Goal: Navigation & Orientation: Find specific page/section

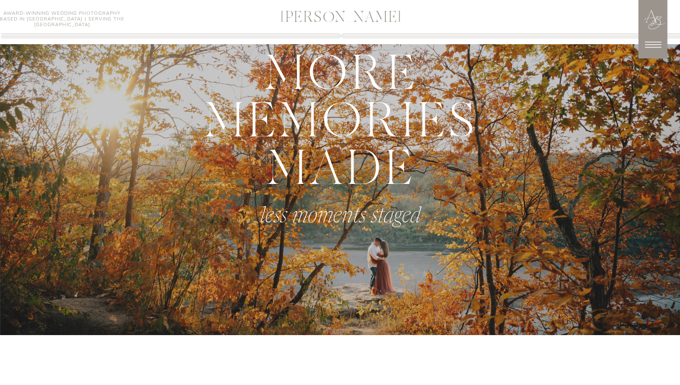
scroll to position [482, 0]
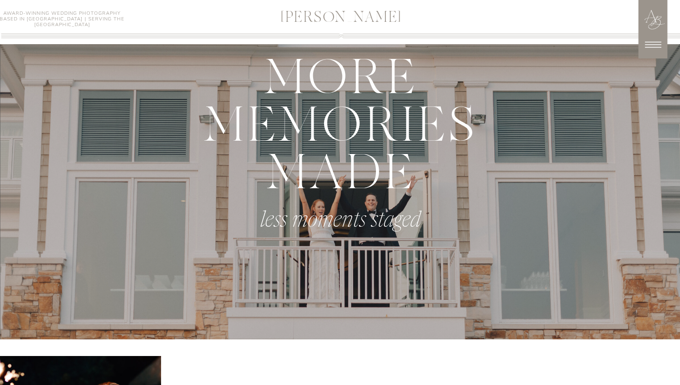
click at [649, 45] on icon at bounding box center [653, 45] width 16 height 6
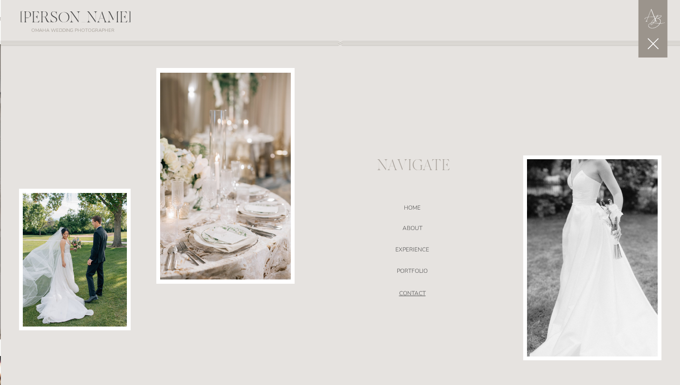
click at [408, 293] on nav "CONTACT" at bounding box center [412, 295] width 201 height 10
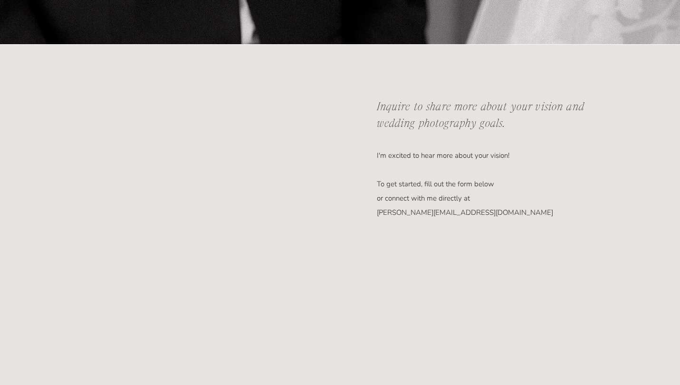
scroll to position [381, 0]
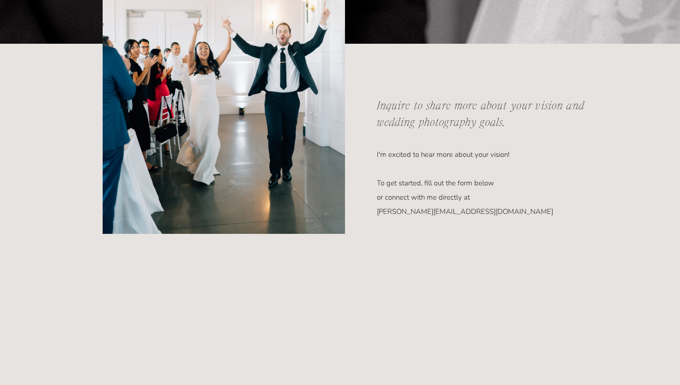
drag, startPoint x: 376, startPoint y: 180, endPoint x: 439, endPoint y: 188, distance: 63.3
click at [439, 188] on p "I'm excited to hear more about your vision! To get started, fill out the form b…" at bounding box center [477, 169] width 201 height 44
drag, startPoint x: 378, startPoint y: 181, endPoint x: 409, endPoint y: 181, distance: 30.9
click at [409, 181] on p "I'm excited to hear more about your vision! To get started, fill out the form b…" at bounding box center [477, 169] width 201 height 44
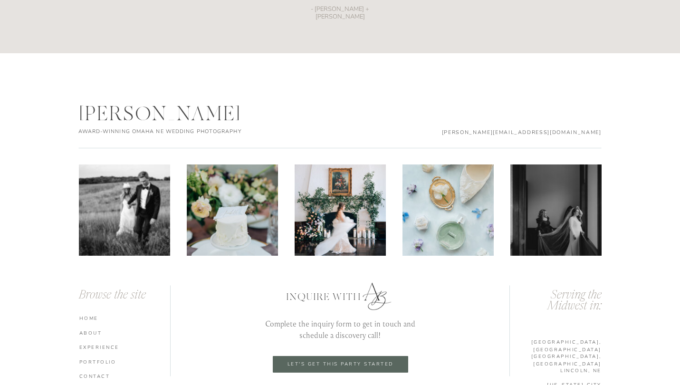
scroll to position [1457, 0]
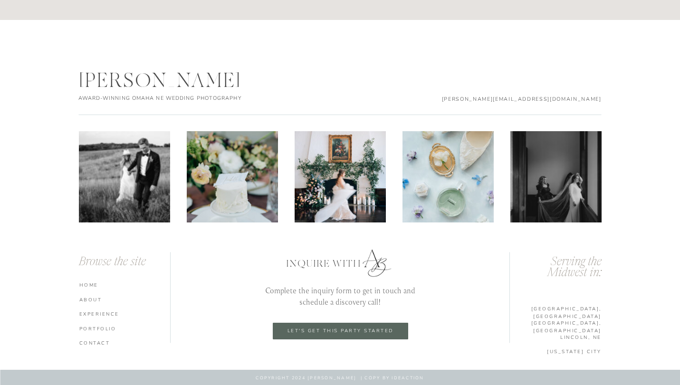
click at [581, 321] on p "[GEOGRAPHIC_DATA], [GEOGRAPHIC_DATA]" at bounding box center [555, 322] width 94 height 7
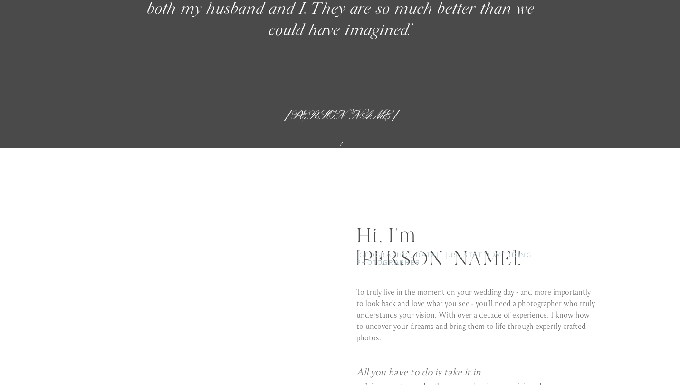
scroll to position [3125, 0]
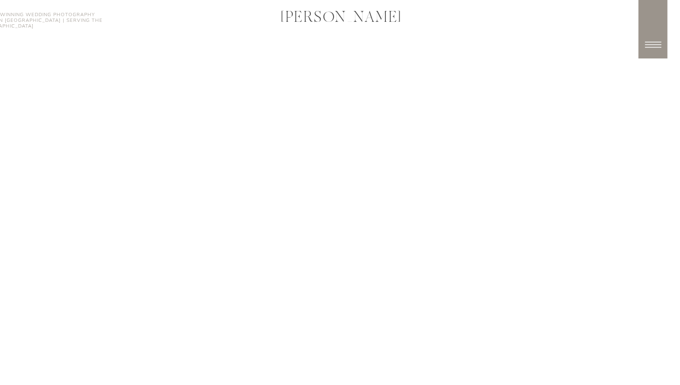
scroll to position [1457, 0]
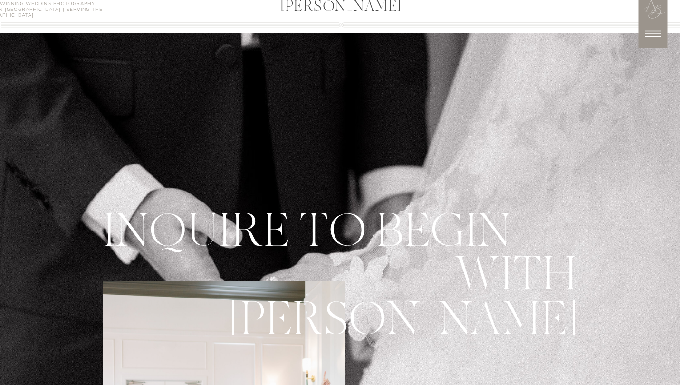
scroll to position [0, 0]
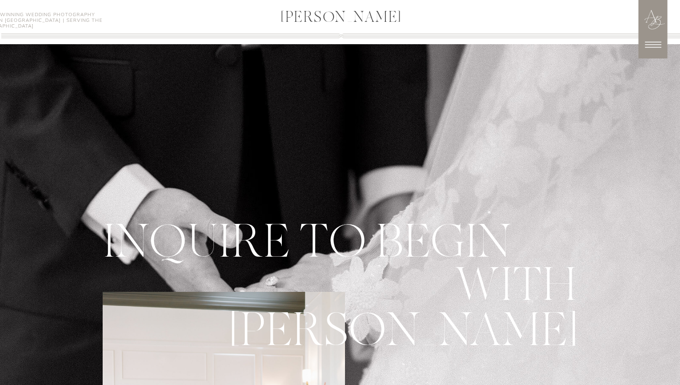
click at [659, 46] on icon at bounding box center [653, 45] width 24 height 24
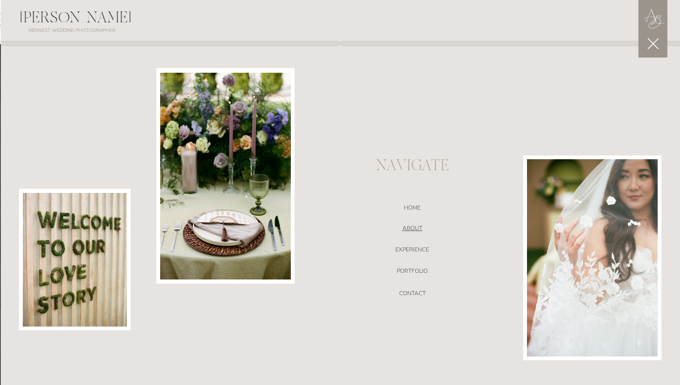
click at [418, 229] on nav "ABOUT" at bounding box center [412, 230] width 201 height 10
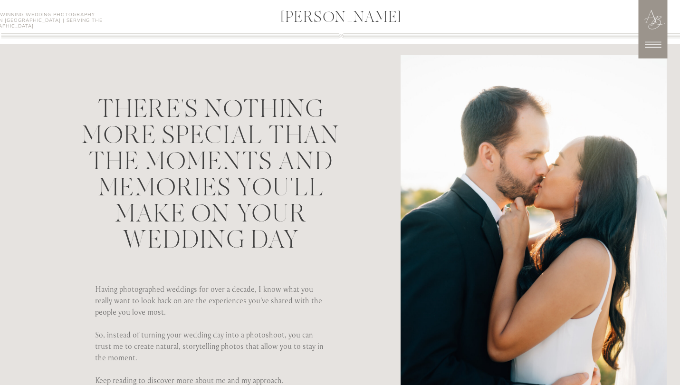
click at [648, 48] on icon at bounding box center [653, 45] width 24 height 24
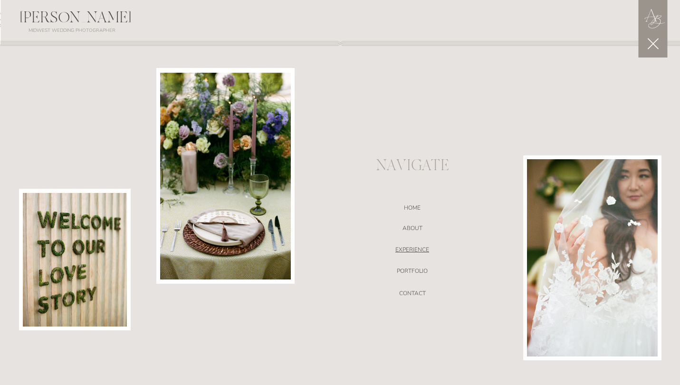
click at [413, 249] on nav "EXPERIENCE" at bounding box center [412, 251] width 201 height 10
